Goal: Task Accomplishment & Management: Manage account settings

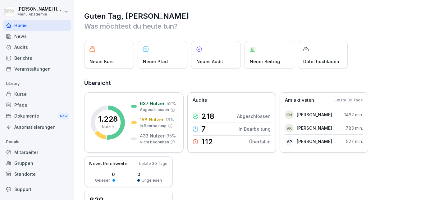
click at [22, 49] on div "Audits" at bounding box center [37, 47] width 68 height 11
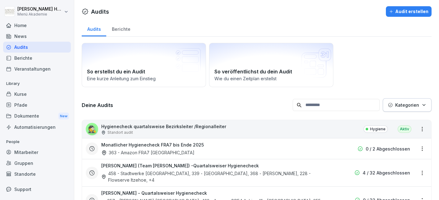
click at [125, 29] on div "Berichte" at bounding box center [121, 29] width 30 height 16
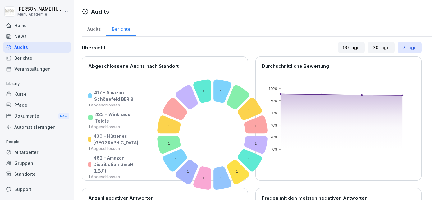
click at [98, 29] on div "Audits" at bounding box center [94, 29] width 25 height 16
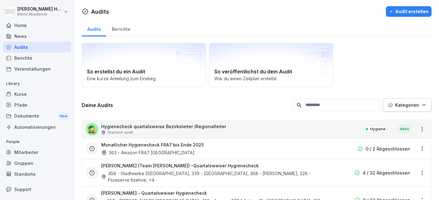
click at [119, 29] on div "Berichte" at bounding box center [121, 29] width 30 height 16
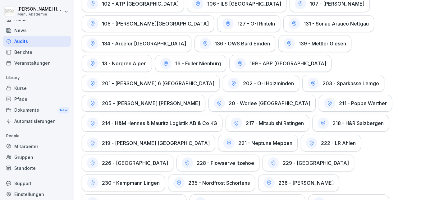
scroll to position [10, 0]
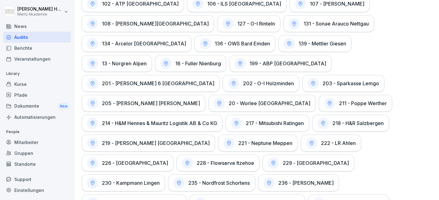
click at [28, 164] on div "Standorte" at bounding box center [37, 164] width 68 height 11
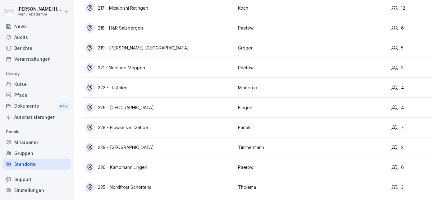
scroll to position [501, 0]
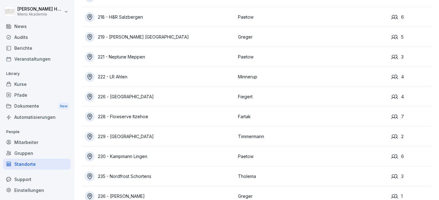
click at [131, 17] on div "218 - H&R Salzbergen" at bounding box center [160, 17] width 150 height 10
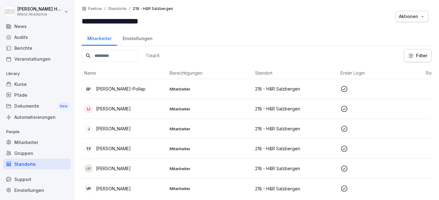
click at [130, 41] on div "Einstellungen" at bounding box center [137, 38] width 41 height 16
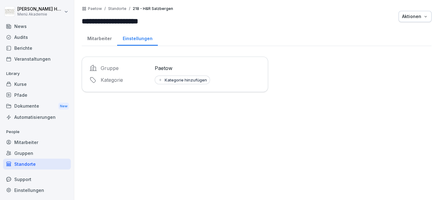
click at [107, 38] on div "Mitarbeiter" at bounding box center [99, 38] width 35 height 16
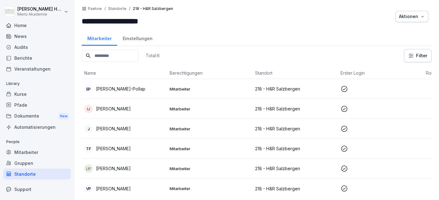
click at [26, 50] on div "Audits" at bounding box center [37, 47] width 68 height 11
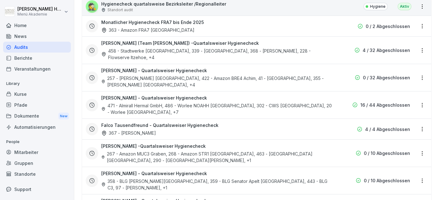
scroll to position [107, 0]
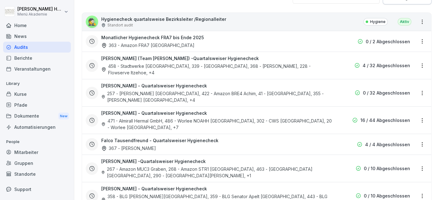
click at [223, 110] on div "[PERSON_NAME] - Quartalsweiser Hygienecheck 471 - Almirall Hermal GmbH, 486 - W…" at bounding box center [216, 120] width 231 height 21
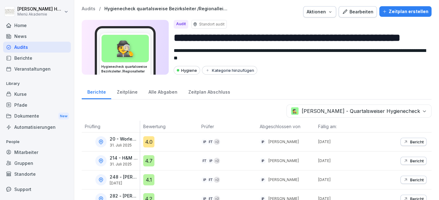
click at [157, 94] on div "Alle Abgaben" at bounding box center [163, 91] width 40 height 16
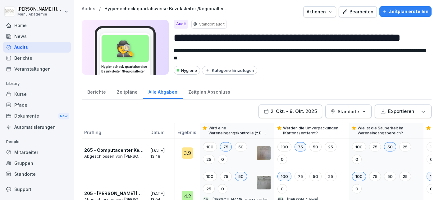
click at [101, 94] on div "Berichte" at bounding box center [97, 91] width 30 height 16
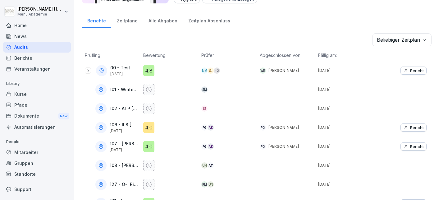
scroll to position [72, 0]
click at [416, 70] on p "Bericht" at bounding box center [417, 70] width 14 height 5
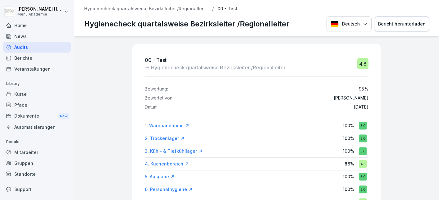
click at [37, 47] on div "Audits" at bounding box center [37, 47] width 68 height 11
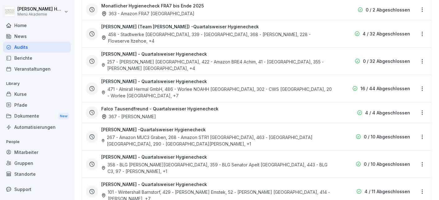
scroll to position [143, 0]
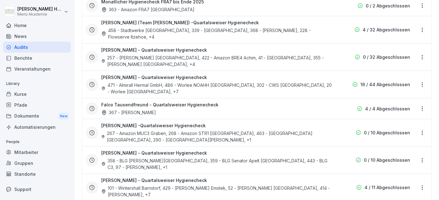
click at [317, 150] on div "[PERSON_NAME] - Quartalsweiser Hygienecheck 358 - BLG [PERSON_NAME] [GEOGRAPHIC…" at bounding box center [216, 160] width 231 height 21
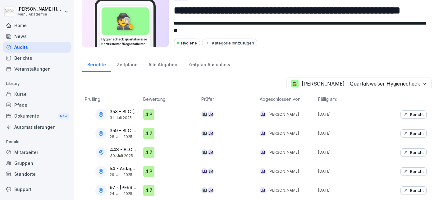
scroll to position [26, 0]
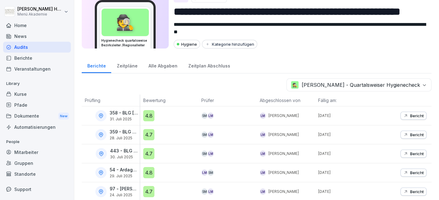
click at [408, 118] on button "Bericht" at bounding box center [414, 116] width 26 height 8
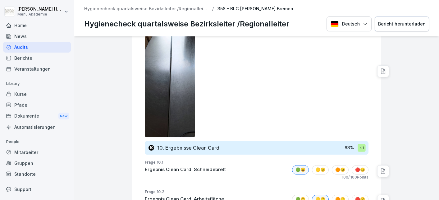
scroll to position [2782, 0]
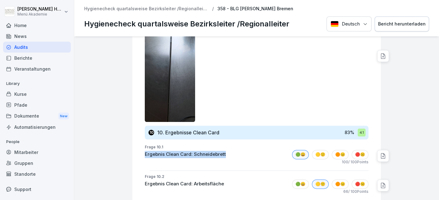
drag, startPoint x: 145, startPoint y: 125, endPoint x: 234, endPoint y: 127, distance: 89.3
click at [234, 144] on div "Frage 10.1 Ergebnis Clean Card: Schneidebrett 🟢😀 🟡🙂 🟠😐 🔴☹️ 100 / 100 Points" at bounding box center [259, 155] width 244 height 23
click at [233, 159] on div "100 / 100 Points" at bounding box center [257, 162] width 224 height 6
drag, startPoint x: 228, startPoint y: 125, endPoint x: 144, endPoint y: 115, distance: 84.6
click at [144, 144] on div "Frage 10.1 Ergebnis Clean Card: Schneidebrett 🟢😀 🟡🙂 🟠😐 🔴☹️ 100 / 100 Points" at bounding box center [259, 155] width 244 height 23
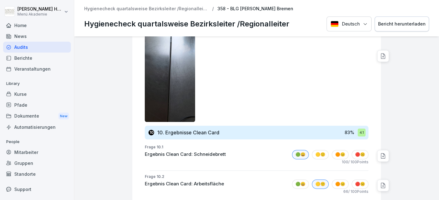
click at [139, 144] on div "Frage 10.1 Ergebnis Clean Card: Schneidebrett 🟢😀 🟡🙂 🟠😐 🔴☹️ 100 / 100 Points" at bounding box center [259, 155] width 244 height 23
drag, startPoint x: 145, startPoint y: 146, endPoint x: 232, endPoint y: 157, distance: 88.0
click at [232, 174] on div "Frage 10.2 Ergebnis Clean Card: Arbeitsfläche 🟢😀 🟡🙂 🟠😐 🔴☹️ 66 / 100 Points" at bounding box center [259, 185] width 244 height 23
click at [233, 179] on div "Ergebnis Clean Card: Arbeitsfläche 🟢😀 🟡🙂 🟠😐 🔴☹️" at bounding box center [257, 183] width 224 height 9
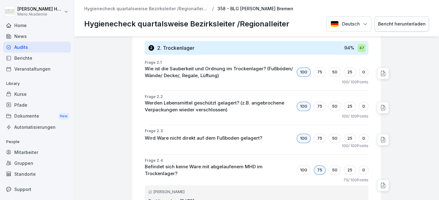
scroll to position [243, 0]
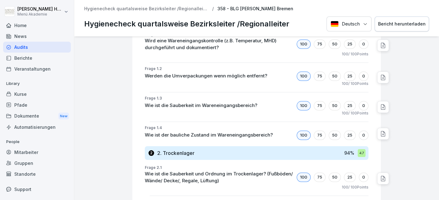
click at [23, 48] on div "Audits" at bounding box center [37, 47] width 68 height 11
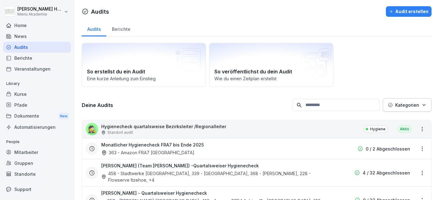
click at [284, 130] on div "🕵️ Hygienecheck quartalsweise Bezirksleiter /Regionalleiter Standort audit Hygi…" at bounding box center [256, 129] width 349 height 18
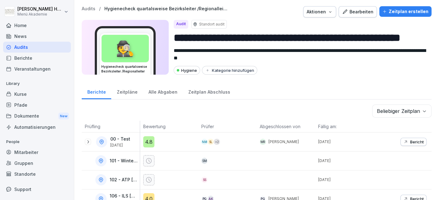
click at [354, 13] on div "Bearbeiten" at bounding box center [357, 11] width 31 height 7
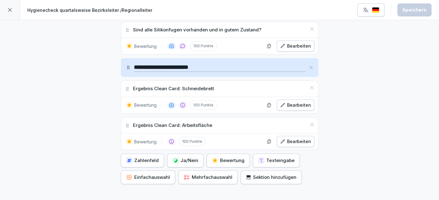
scroll to position [2890, 0]
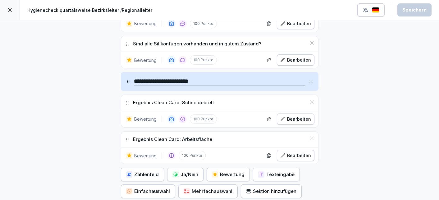
click at [289, 152] on div "Bearbeiten" at bounding box center [295, 155] width 31 height 7
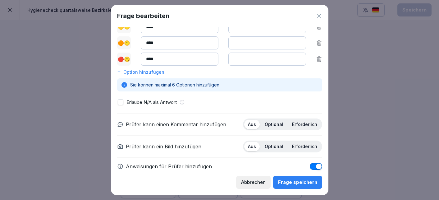
scroll to position [146, 0]
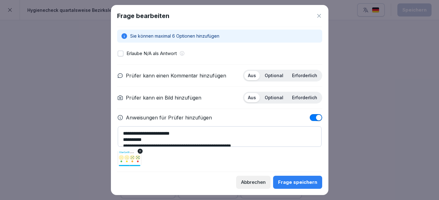
click at [269, 97] on p "Optional" at bounding box center [274, 98] width 19 height 6
click at [287, 182] on div "Frage speichern" at bounding box center [297, 182] width 39 height 7
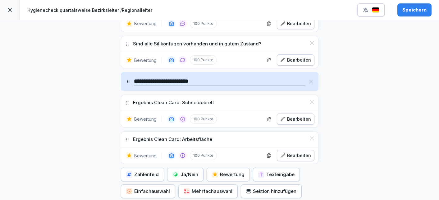
scroll to position [2890, 0]
click at [285, 117] on icon "button" at bounding box center [282, 119] width 5 height 5
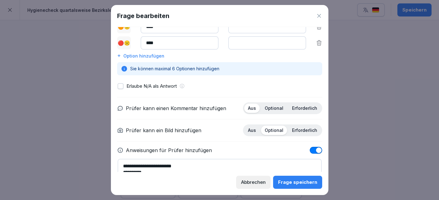
scroll to position [146, 0]
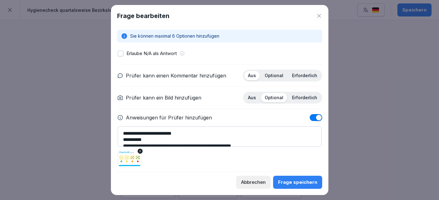
click at [299, 97] on p "Erforderlich" at bounding box center [304, 98] width 25 height 6
click at [284, 184] on div "Frage speichern" at bounding box center [297, 182] width 39 height 7
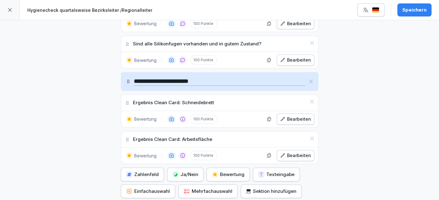
scroll to position [2890, 0]
click at [298, 152] on div "Bearbeiten" at bounding box center [295, 155] width 31 height 7
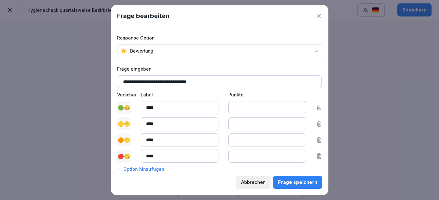
scroll to position [146, 0]
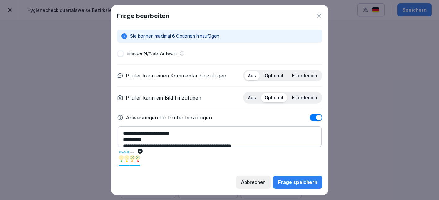
click at [294, 96] on p "Erforderlich" at bounding box center [304, 98] width 25 height 6
click at [292, 183] on div "Frage speichern" at bounding box center [297, 182] width 39 height 7
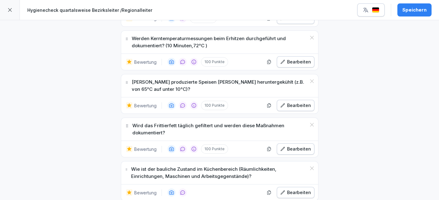
scroll to position [1180, 0]
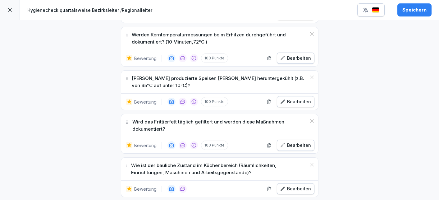
click at [415, 10] on div "Speichern" at bounding box center [415, 10] width 24 height 7
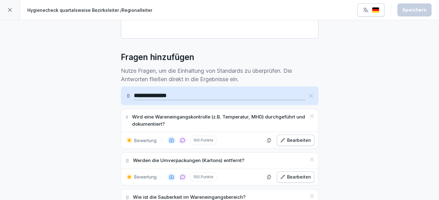
scroll to position [0, 0]
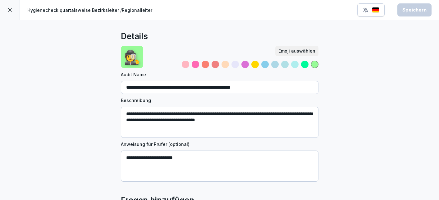
click at [12, 12] on icon at bounding box center [9, 9] width 5 height 5
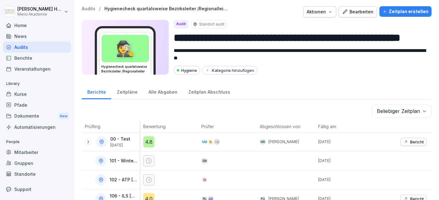
click at [124, 92] on div "Zeitpläne" at bounding box center [127, 91] width 32 height 16
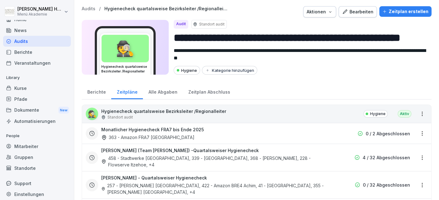
scroll to position [10, 0]
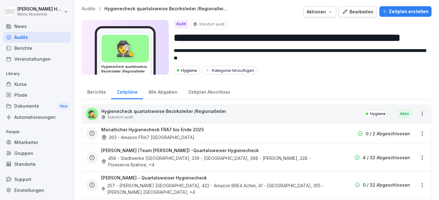
click at [20, 164] on div "Standorte" at bounding box center [37, 164] width 68 height 11
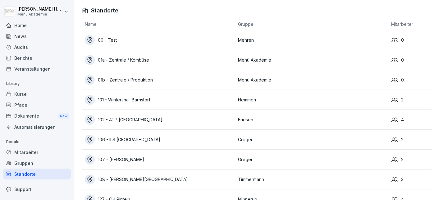
click at [22, 48] on div "Audits" at bounding box center [37, 47] width 68 height 11
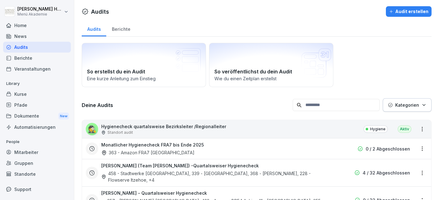
click at [128, 33] on div "Berichte" at bounding box center [121, 29] width 30 height 16
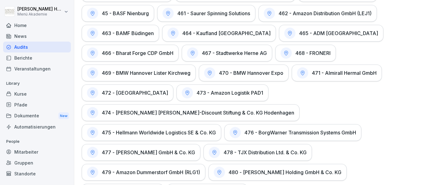
scroll to position [1549, 0]
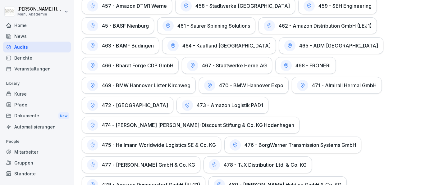
click at [25, 49] on div "Audits" at bounding box center [37, 47] width 68 height 11
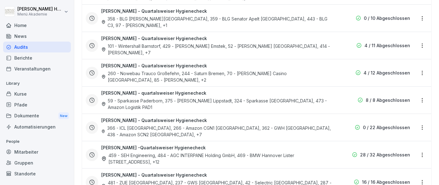
scroll to position [77, 0]
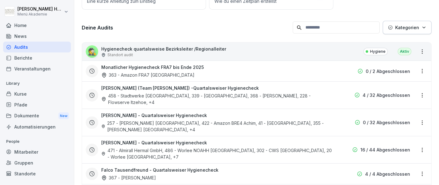
click at [232, 51] on div "🕵️ Hygienecheck quartalsweise Bezirksleiter /Regionalleiter Standort audit Hygi…" at bounding box center [256, 52] width 349 height 18
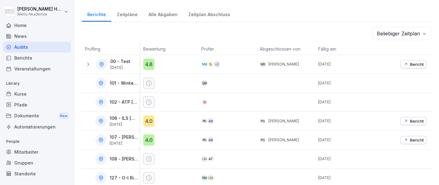
click at [10, 46] on icon at bounding box center [8, 47] width 5 height 5
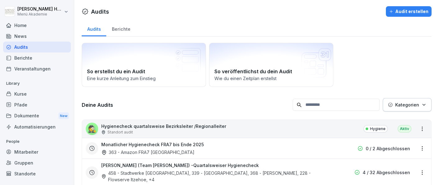
click at [166, 130] on div "Standort audit" at bounding box center [163, 133] width 125 height 6
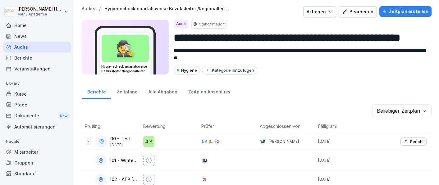
click at [398, 12] on div "Zeitplan erstellen" at bounding box center [406, 11] width 46 height 7
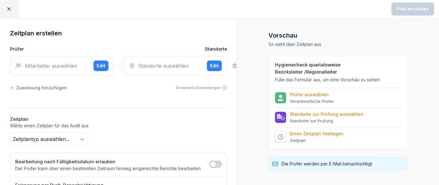
click at [49, 66] on div "Mitarbeiter auswählen" at bounding box center [51, 65] width 73 height 7
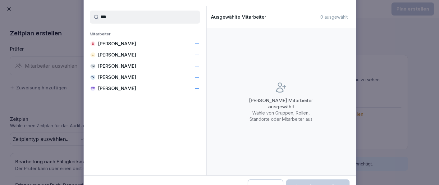
type input "***"
click at [196, 55] on icon at bounding box center [197, 55] width 6 height 6
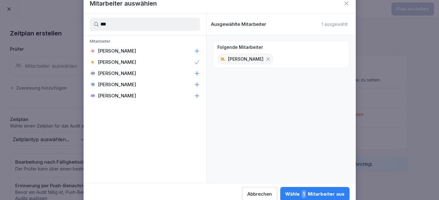
click at [285, 193] on div "Wähle 1 Mitarbeiter aus" at bounding box center [314, 194] width 59 height 8
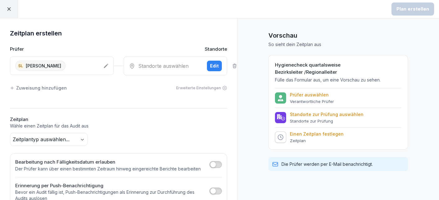
click at [175, 68] on div "Standorte auswählen" at bounding box center [165, 65] width 73 height 7
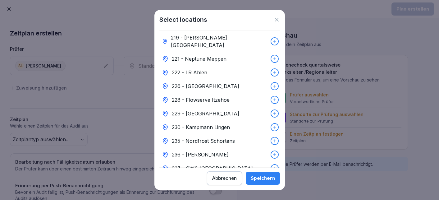
scroll to position [393, 0]
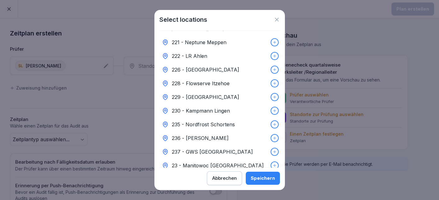
click at [273, 81] on icon at bounding box center [275, 83] width 4 height 4
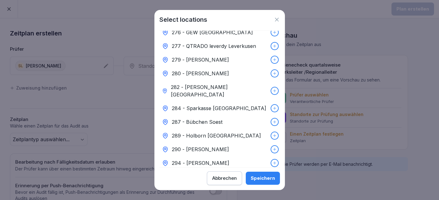
scroll to position [858, 0]
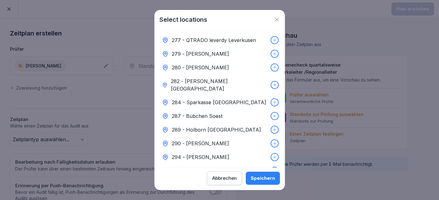
click at [273, 169] on icon at bounding box center [275, 171] width 4 height 4
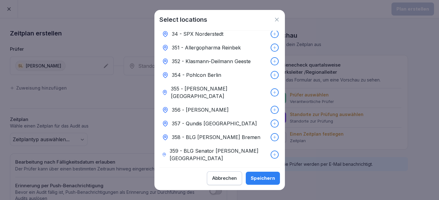
scroll to position [1430, 0]
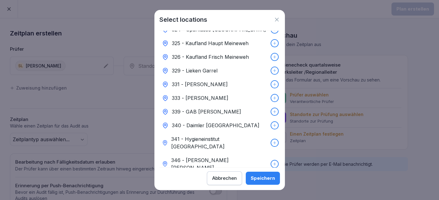
scroll to position [1180, 0]
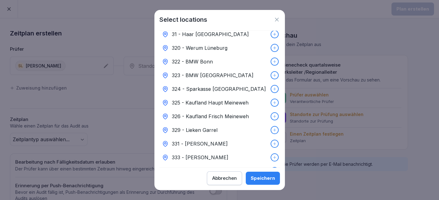
click at [274, 169] on icon at bounding box center [275, 171] width 4 height 4
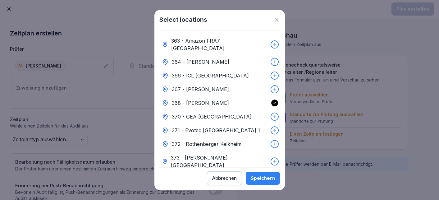
scroll to position [1573, 0]
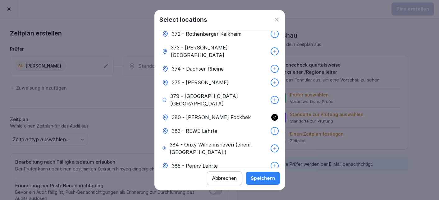
scroll to position [1680, 0]
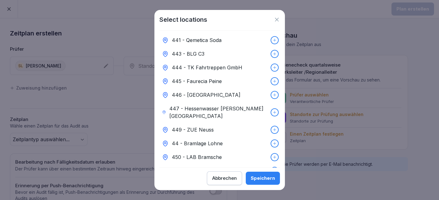
scroll to position [2431, 0]
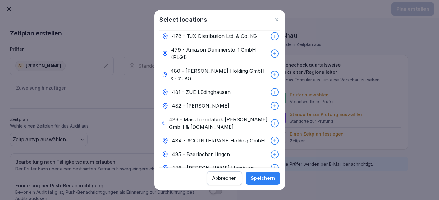
scroll to position [2968, 0]
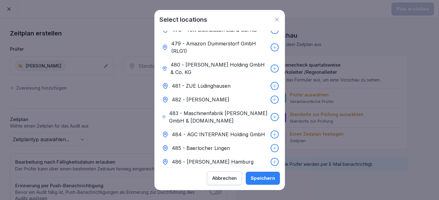
click at [260, 178] on div "Speichern" at bounding box center [263, 178] width 24 height 7
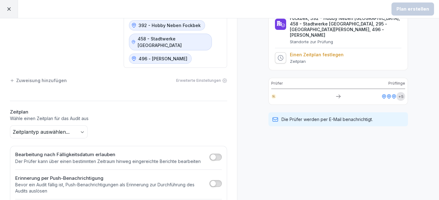
scroll to position [132, 0]
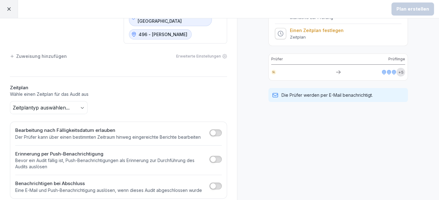
click at [76, 99] on body "Plan erstellen Zeitplan erstellen Prüfer Standorte [PERSON_NAME] 228 - Flowserv…" at bounding box center [219, 100] width 439 height 200
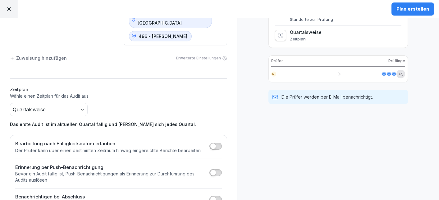
scroll to position [143, 0]
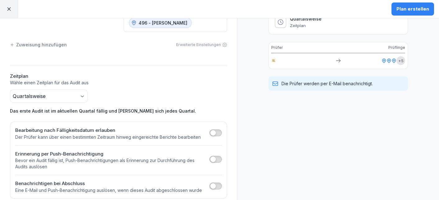
click at [214, 156] on span "button" at bounding box center [213, 159] width 6 height 6
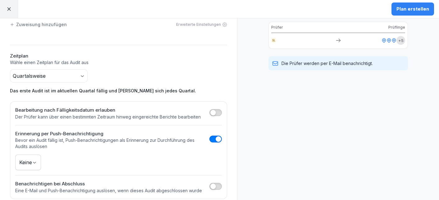
click at [25, 156] on body "Plan erstellen Zeitplan erstellen Prüfer Standorte [PERSON_NAME] 228 - Flowserv…" at bounding box center [219, 100] width 439 height 200
click at [104, 146] on html "Plan erstellen Zeitplan erstellen Prüfer Standorte [PERSON_NAME] 228 - Flowserv…" at bounding box center [219, 100] width 439 height 200
click at [220, 136] on span "button" at bounding box center [218, 139] width 6 height 6
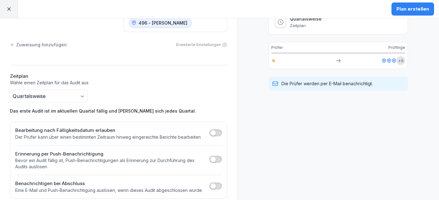
click at [218, 156] on button "button" at bounding box center [216, 159] width 12 height 7
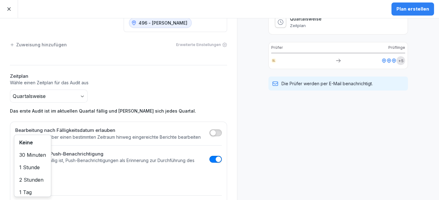
click at [27, 172] on body "Plan erstellen Zeitplan erstellen Prüfer Standorte [PERSON_NAME] 228 - Flowserv…" at bounding box center [219, 100] width 439 height 200
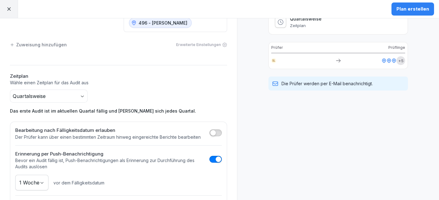
scroll to position [163, 0]
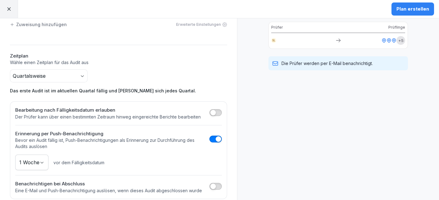
click at [214, 183] on span "button" at bounding box center [213, 186] width 6 height 6
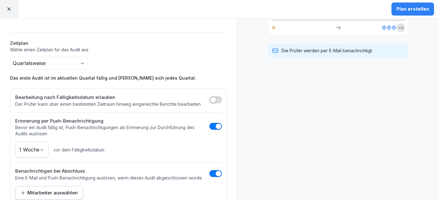
scroll to position [182, 0]
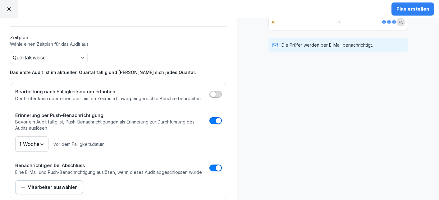
click at [57, 184] on div "Mitarbeiter auswählen" at bounding box center [49, 187] width 57 height 7
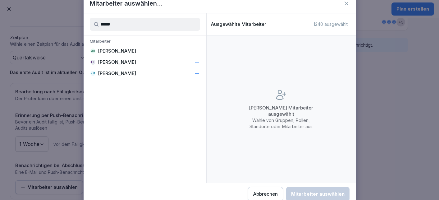
click at [197, 51] on icon at bounding box center [197, 51] width 4 height 4
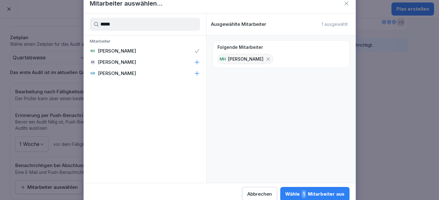
click at [135, 25] on input "*****" at bounding box center [145, 24] width 110 height 13
drag, startPoint x: 118, startPoint y: 25, endPoint x: 92, endPoint y: 22, distance: 26.0
click at [92, 22] on input "*****" at bounding box center [145, 24] width 110 height 13
click at [197, 63] on icon at bounding box center [197, 62] width 6 height 6
click at [146, 22] on input "******" at bounding box center [145, 24] width 110 height 13
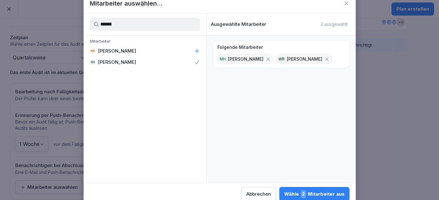
drag, startPoint x: 107, startPoint y: 22, endPoint x: 95, endPoint y: 22, distance: 11.8
click at [95, 22] on input "******" at bounding box center [145, 24] width 110 height 13
click at [197, 51] on icon at bounding box center [197, 51] width 4 height 4
click at [120, 24] on input "*****" at bounding box center [145, 24] width 110 height 13
drag, startPoint x: 115, startPoint y: 24, endPoint x: 99, endPoint y: 22, distance: 16.6
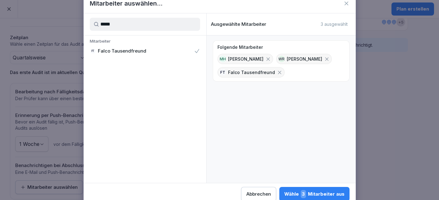
click at [99, 22] on input "*****" at bounding box center [145, 24] width 110 height 13
type input "*****"
drag, startPoint x: 125, startPoint y: 27, endPoint x: 95, endPoint y: 27, distance: 29.9
click at [95, 27] on input "*****" at bounding box center [145, 24] width 110 height 13
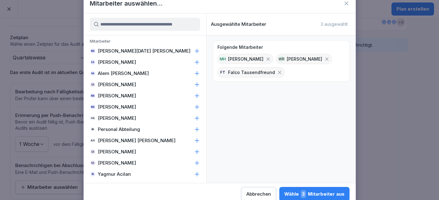
click at [277, 72] on icon at bounding box center [280, 73] width 6 height 6
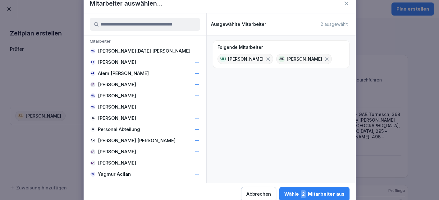
scroll to position [182, 0]
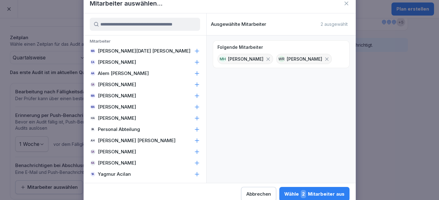
click at [284, 192] on div "Wähle 2 Mitarbeiter aus" at bounding box center [314, 194] width 60 height 8
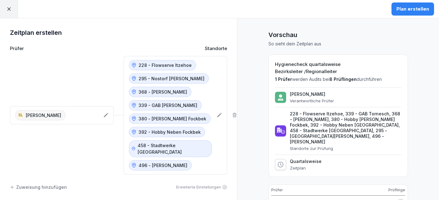
scroll to position [0, 0]
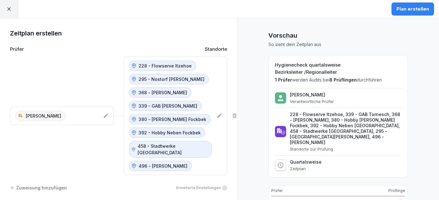
click at [404, 8] on div "Plan erstellen" at bounding box center [413, 9] width 33 height 7
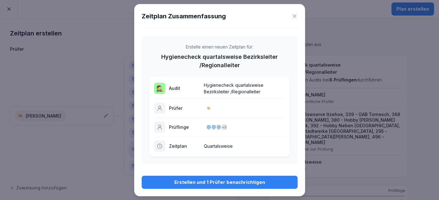
click at [213, 181] on div "Erstellen und 1 Prüfer benachrichtigen" at bounding box center [220, 182] width 146 height 7
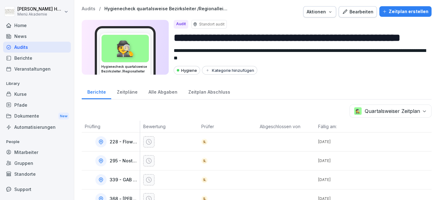
click at [22, 47] on div "Audits" at bounding box center [37, 47] width 68 height 11
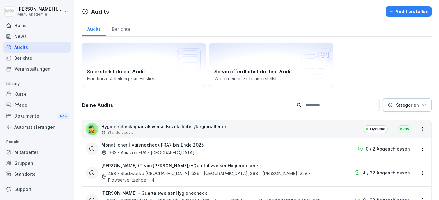
click at [336, 102] on input at bounding box center [336, 105] width 87 height 12
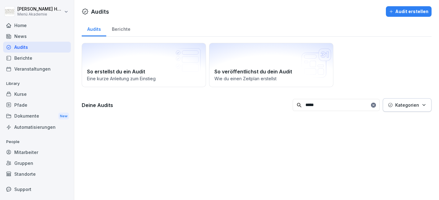
click at [325, 107] on input "*****" at bounding box center [336, 105] width 87 height 12
type input "*****"
click at [376, 106] on div at bounding box center [373, 105] width 5 height 5
click at [376, 105] on icon at bounding box center [374, 105] width 4 height 4
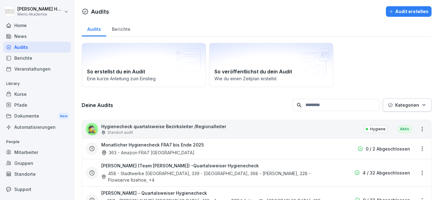
click at [235, 127] on div "🕵️ Hygienecheck quartalsweise Bezirksleiter /Regionalleiter Standort audit Hygi…" at bounding box center [256, 129] width 349 height 18
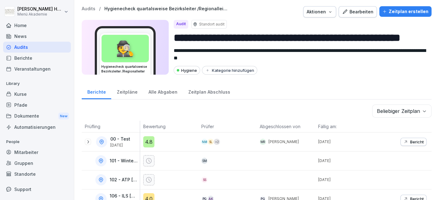
click at [134, 57] on div "🕵️ Hygienecheck quartalsweise Bezirksleiter /Regionalleiter" at bounding box center [125, 47] width 87 height 55
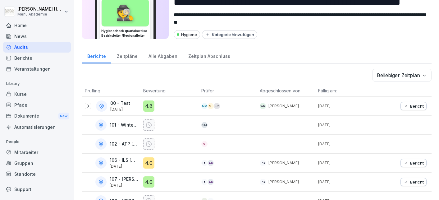
click at [123, 58] on div "Zeitpläne" at bounding box center [127, 56] width 32 height 16
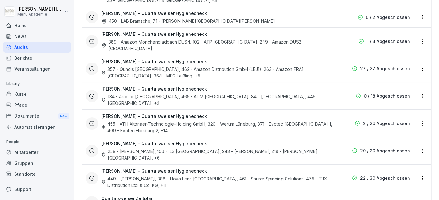
scroll to position [633, 0]
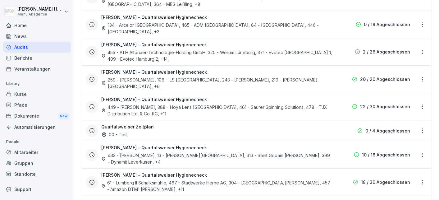
click at [424, 179] on html "**********" at bounding box center [219, 100] width 439 height 200
click at [403, 159] on div "Zeitplan umbenennen" at bounding box center [397, 158] width 59 height 10
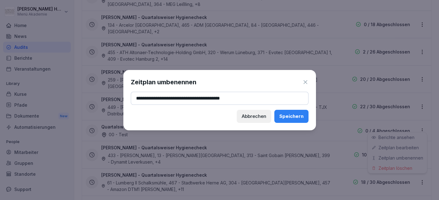
type input "**********"
click at [283, 117] on div "Speichern" at bounding box center [292, 116] width 24 height 7
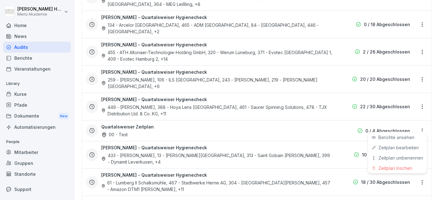
click at [423, 183] on html "**********" at bounding box center [219, 100] width 439 height 200
click at [423, 181] on html "**********" at bounding box center [219, 100] width 439 height 200
click at [0, 0] on link "Zeitplan bearbeiten" at bounding box center [0, 0] width 0 height 0
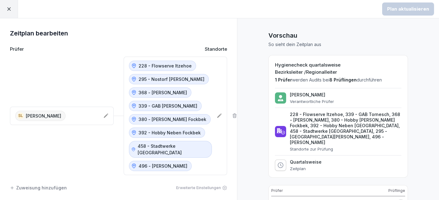
click at [11, 9] on icon at bounding box center [9, 9] width 6 height 6
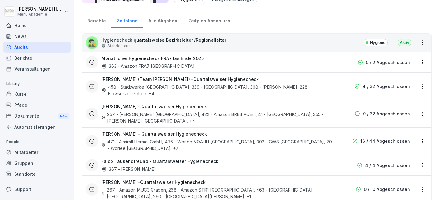
scroll to position [72, 0]
click at [422, 127] on html "**********" at bounding box center [219, 100] width 439 height 200
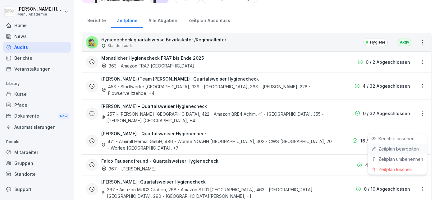
click at [0, 0] on link "Zeitplan bearbeiten" at bounding box center [0, 0] width 0 height 0
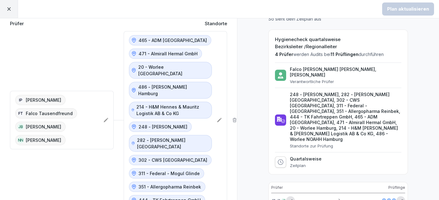
scroll to position [36, 0]
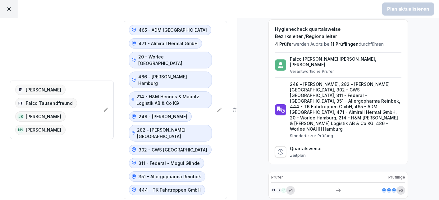
click at [12, 12] on div at bounding box center [9, 9] width 18 height 18
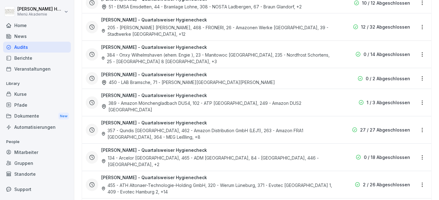
scroll to position [633, 0]
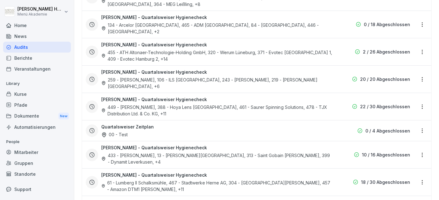
click at [424, 179] on html "**********" at bounding box center [219, 100] width 439 height 200
click at [405, 151] on div "Zeitplan bearbeiten" at bounding box center [397, 147] width 59 height 10
click at [422, 179] on html "**********" at bounding box center [219, 100] width 439 height 200
click at [0, 0] on link "Zeitplan bearbeiten" at bounding box center [0, 0] width 0 height 0
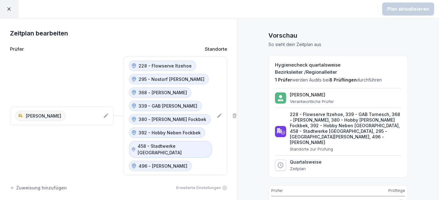
click at [42, 184] on div "Zuweisung hinzufügen" at bounding box center [38, 187] width 57 height 7
click at [43, 184] on div "Mitarbeiter auswählen" at bounding box center [51, 187] width 73 height 7
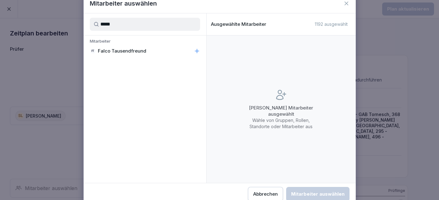
click at [196, 52] on icon at bounding box center [197, 51] width 6 height 6
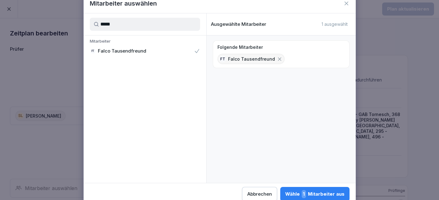
click at [122, 27] on input "*****" at bounding box center [145, 24] width 110 height 13
type input "*"
click at [198, 63] on icon at bounding box center [197, 62] width 6 height 6
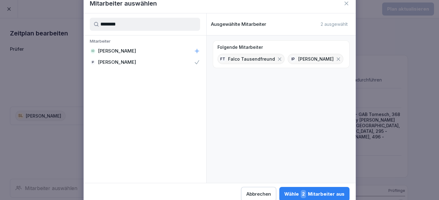
click at [121, 24] on input "********" at bounding box center [145, 24] width 110 height 13
drag, startPoint x: 124, startPoint y: 24, endPoint x: 99, endPoint y: 23, distance: 24.3
click at [99, 23] on input "********" at bounding box center [145, 24] width 110 height 13
click at [197, 51] on icon at bounding box center [197, 51] width 4 height 4
click at [122, 23] on input "******" at bounding box center [145, 24] width 110 height 13
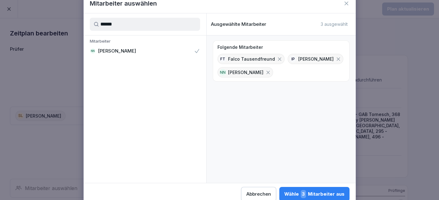
drag, startPoint x: 117, startPoint y: 24, endPoint x: 97, endPoint y: 26, distance: 19.4
click at [97, 26] on input "******" at bounding box center [145, 24] width 110 height 13
type input "******"
click at [196, 51] on icon at bounding box center [197, 51] width 4 height 4
click at [284, 194] on div "Wähle 4 Mitarbeiter aus" at bounding box center [314, 194] width 61 height 8
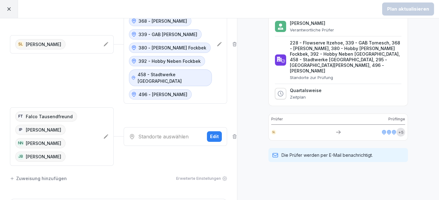
scroll to position [36, 0]
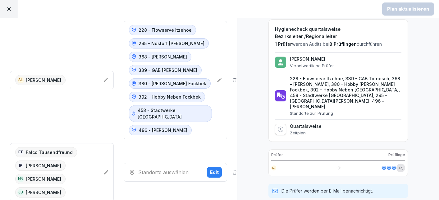
click at [234, 170] on icon at bounding box center [234, 172] width 5 height 5
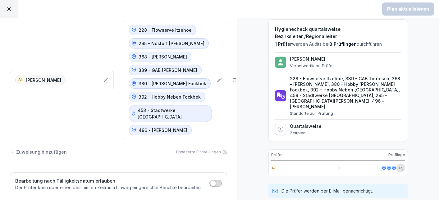
click at [106, 78] on icon at bounding box center [106, 80] width 4 height 4
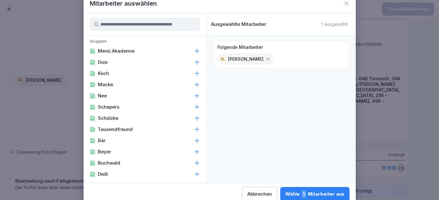
click at [130, 25] on input at bounding box center [145, 24] width 110 height 13
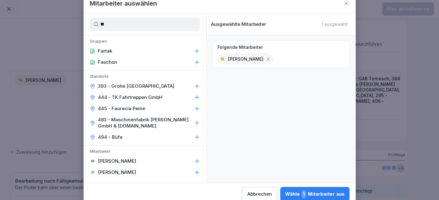
type input "*"
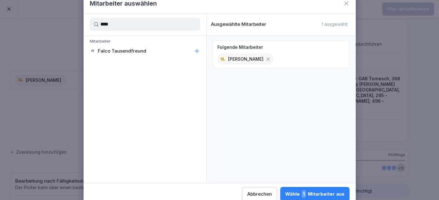
click at [137, 51] on p "Falco Tausendfreund" at bounding box center [122, 51] width 49 height 6
drag, startPoint x: 114, startPoint y: 25, endPoint x: 96, endPoint y: 21, distance: 17.8
click at [96, 21] on input "****" at bounding box center [145, 24] width 110 height 13
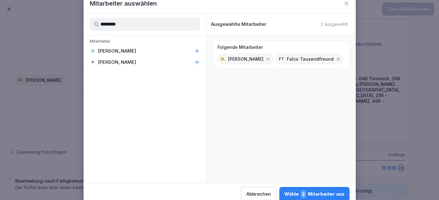
click at [192, 62] on div "IP Isabella Pacyna" at bounding box center [145, 62] width 123 height 11
click at [122, 24] on input "********" at bounding box center [145, 24] width 110 height 13
drag, startPoint x: 112, startPoint y: 25, endPoint x: 93, endPoint y: 24, distance: 19.3
click at [93, 24] on input "********" at bounding box center [145, 24] width 110 height 13
click at [142, 49] on div "NN Nikola Novic" at bounding box center [145, 50] width 123 height 11
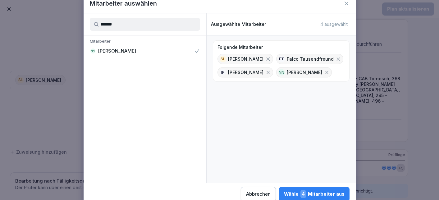
drag, startPoint x: 122, startPoint y: 26, endPoint x: 90, endPoint y: 26, distance: 32.6
click at [90, 26] on input "******" at bounding box center [145, 24] width 110 height 13
type input "******"
click at [109, 54] on p "[PERSON_NAME]" at bounding box center [117, 51] width 38 height 6
click at [284, 192] on div "Wähle 5 Mitarbeiter aus" at bounding box center [314, 194] width 60 height 8
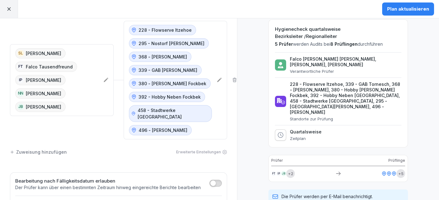
click at [406, 10] on div "Plan aktualisieren" at bounding box center [408, 9] width 42 height 7
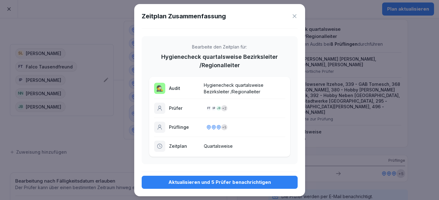
click at [222, 181] on div "Aktualisieren und 5 Prüfer benachrichtigen" at bounding box center [220, 182] width 146 height 7
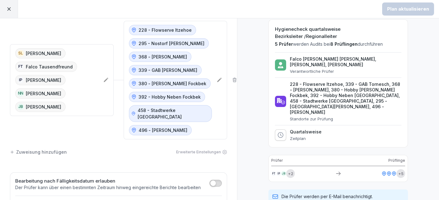
click at [11, 9] on icon at bounding box center [9, 9] width 6 height 6
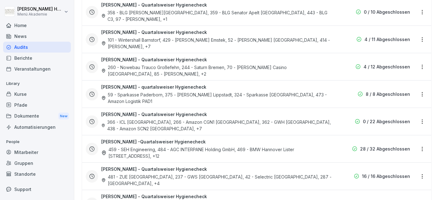
scroll to position [61, 0]
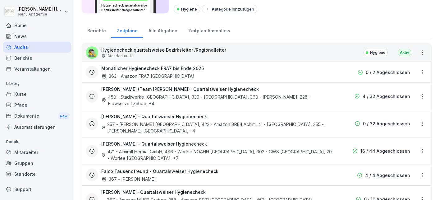
click at [29, 46] on div "Audits" at bounding box center [37, 47] width 68 height 11
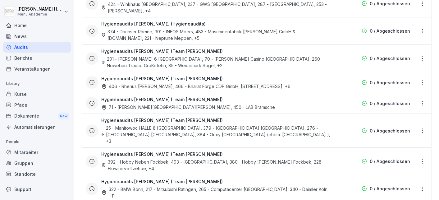
scroll to position [1178, 0]
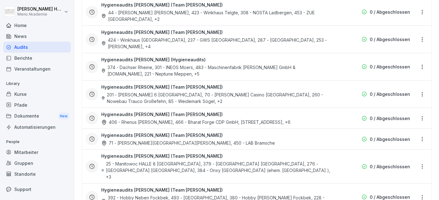
click at [422, 98] on html "Marek Hemken Menü Akademie Home News Audits Berichte Veranstaltungen Library Ku…" at bounding box center [219, 100] width 439 height 200
click at [0, 0] on link "Zeitplan bearbeiten" at bounding box center [0, 0] width 0 height 0
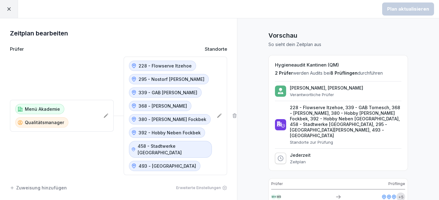
click at [219, 113] on icon at bounding box center [219, 115] width 5 height 5
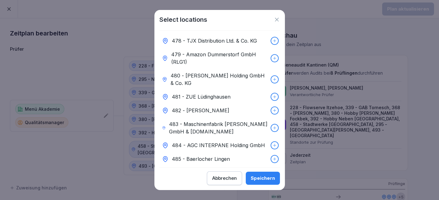
scroll to position [2977, 0]
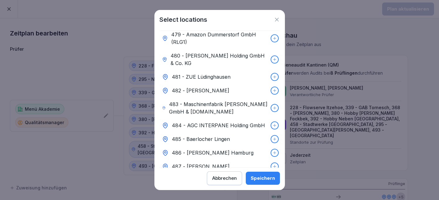
click at [258, 177] on div "Speichern" at bounding box center [263, 178] width 24 height 7
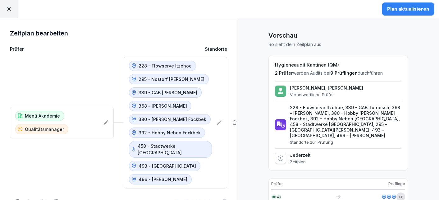
click at [411, 11] on div "Plan aktualisieren" at bounding box center [408, 9] width 42 height 7
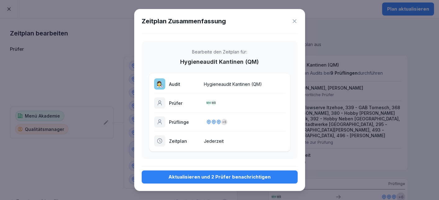
click at [219, 176] on div "Aktualisieren und 2 Prüfer benachrichtigen" at bounding box center [220, 176] width 146 height 7
